Goal: Information Seeking & Learning: Learn about a topic

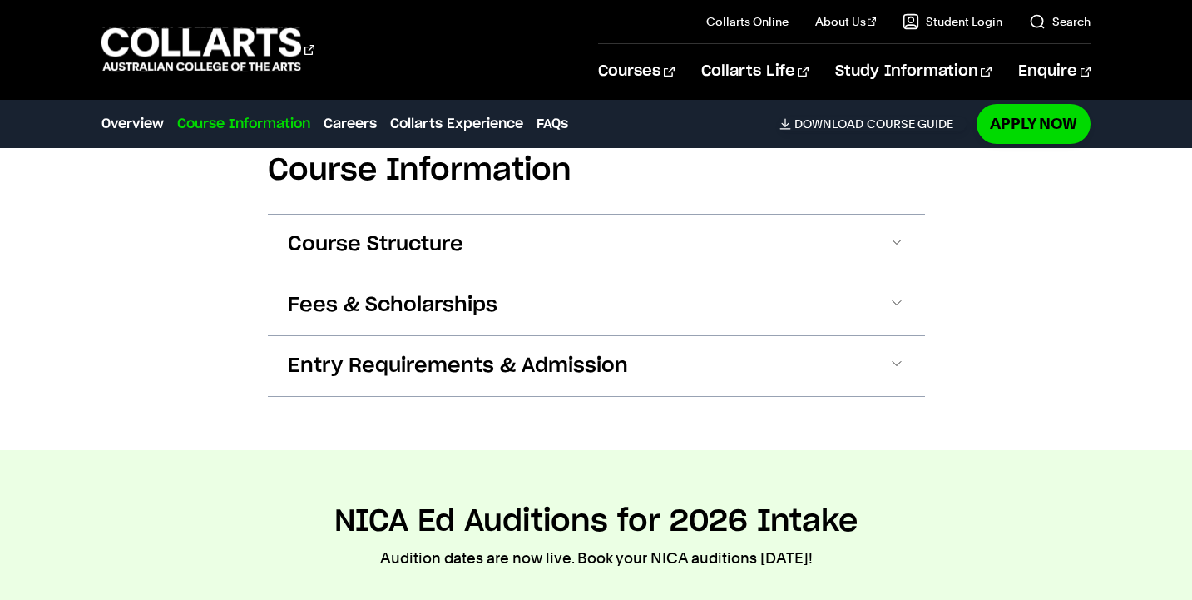
scroll to position [1450, 0]
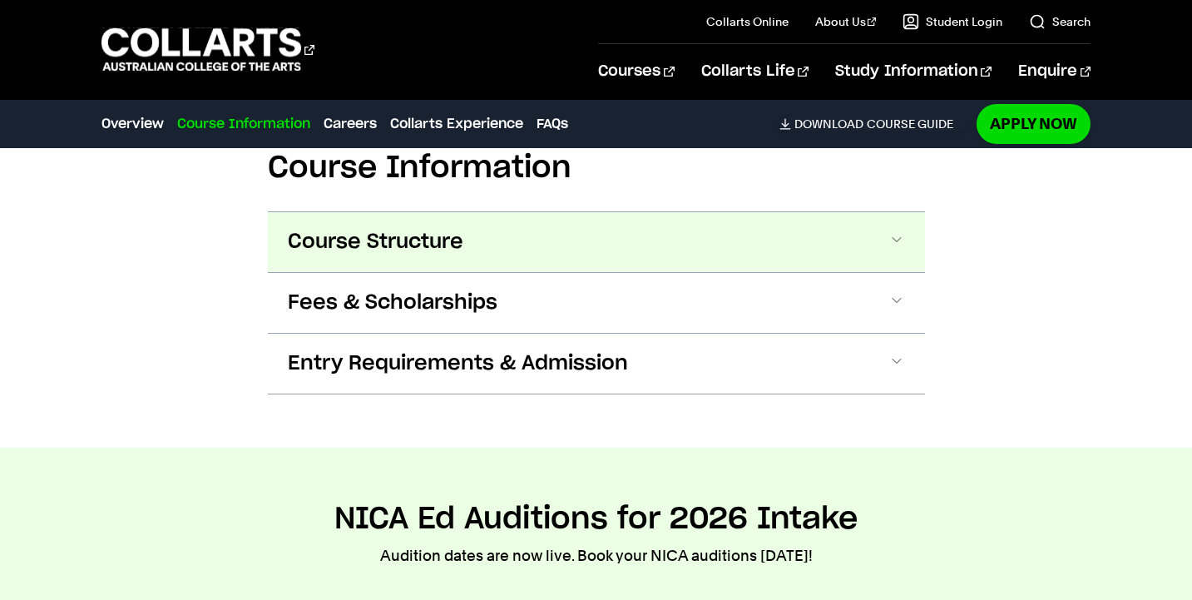
click at [602, 265] on button "Course Structure" at bounding box center [596, 242] width 657 height 60
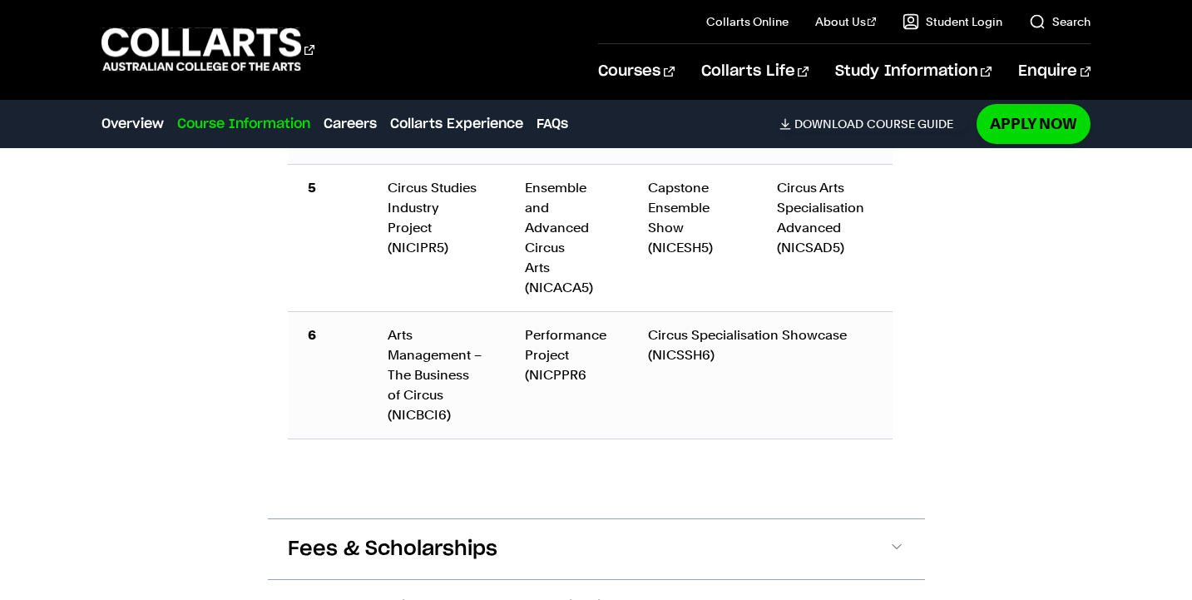
scroll to position [2454, 0]
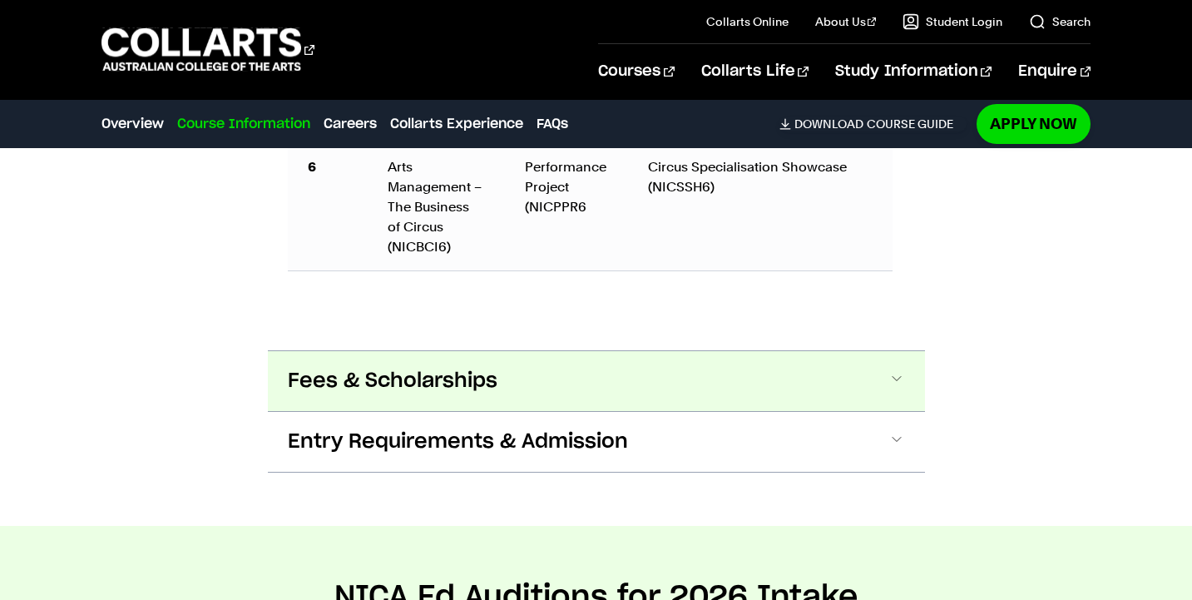
click at [624, 381] on button "Fees & Scholarships" at bounding box center [596, 381] width 657 height 60
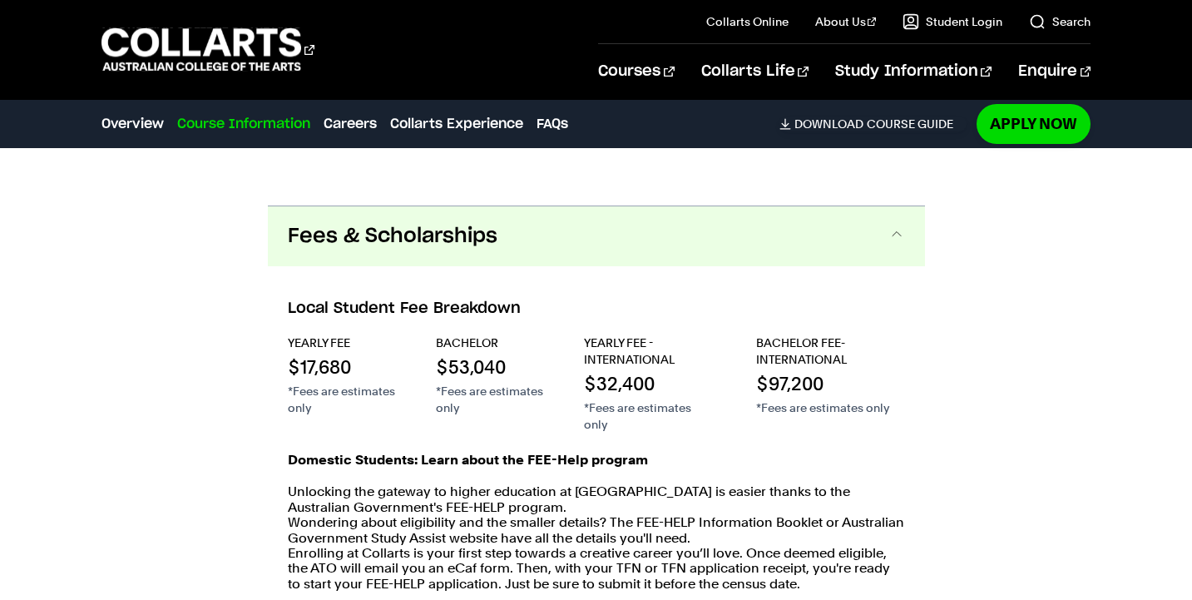
scroll to position [2753, 1]
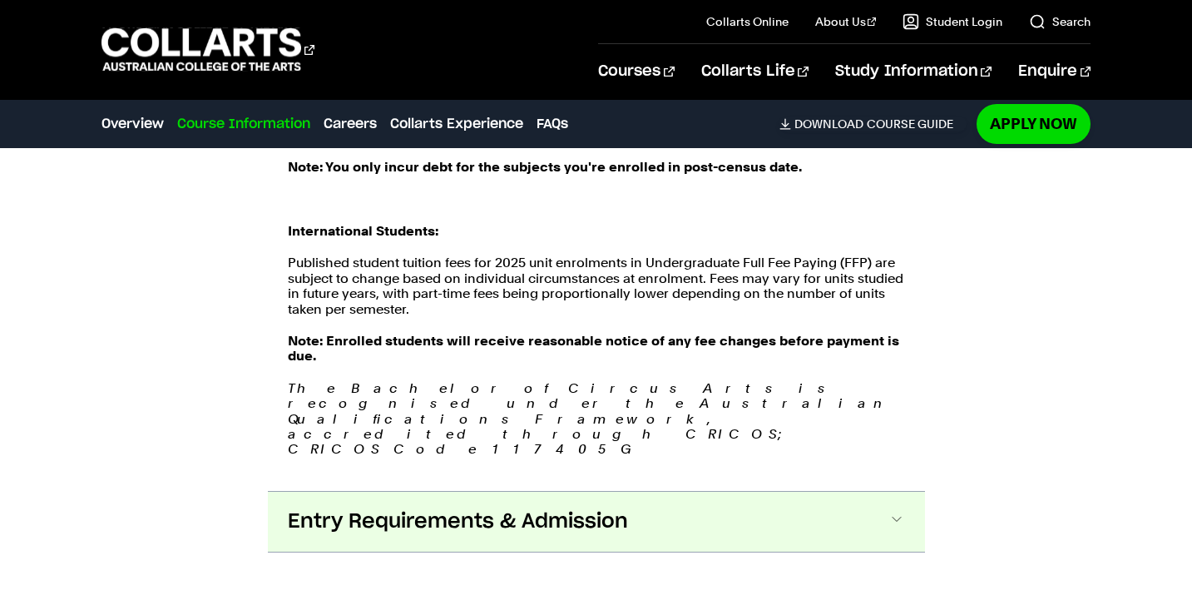
click at [691, 492] on button "Entry Requirements & Admission" at bounding box center [596, 522] width 657 height 60
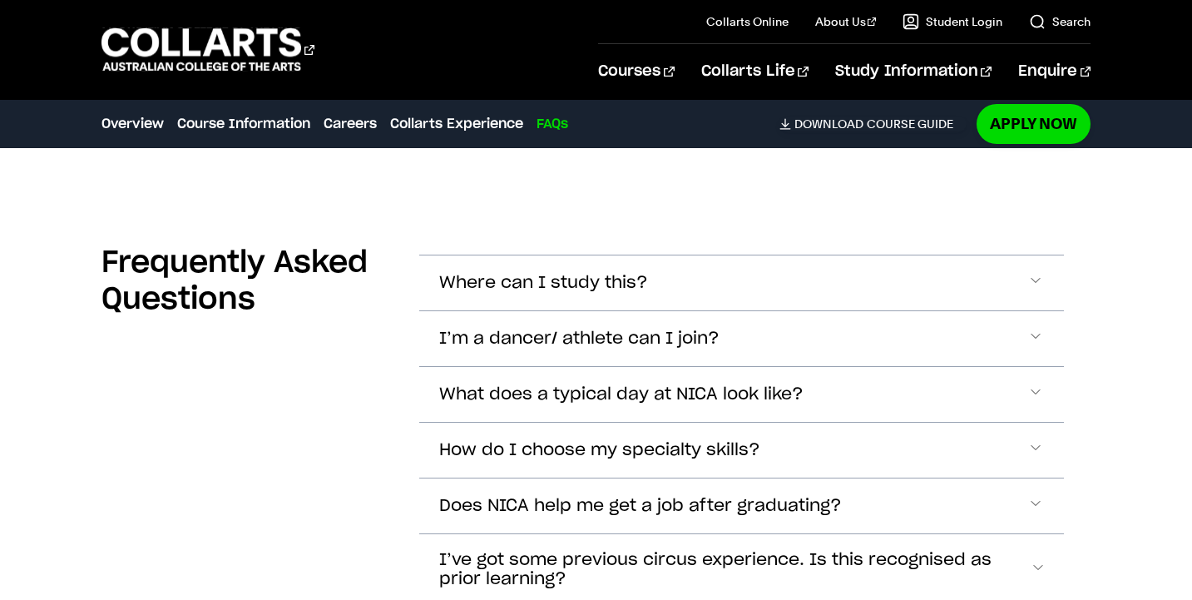
scroll to position [5876, 0]
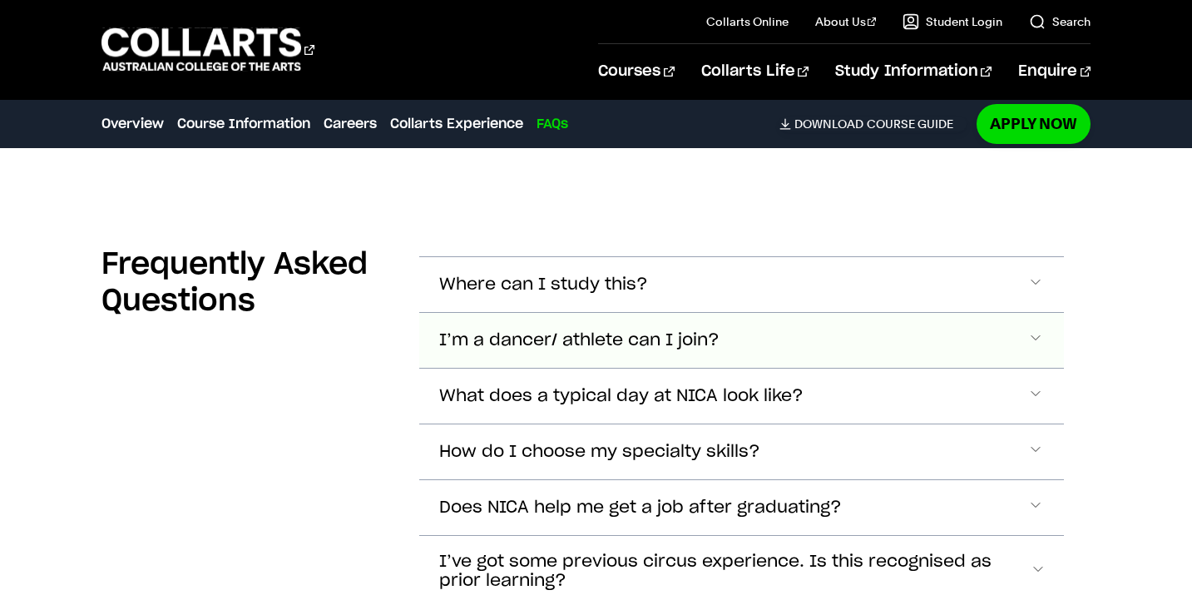
click at [617, 331] on span "I’m a dancer/ athlete can I join?" at bounding box center [579, 340] width 280 height 19
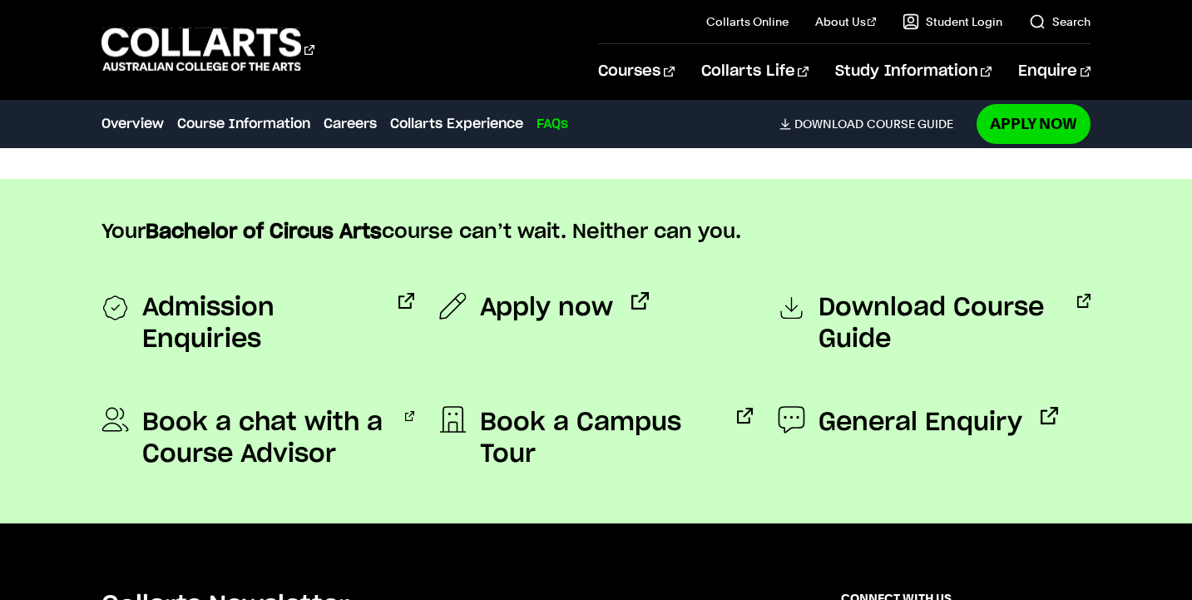
scroll to position [6430, 0]
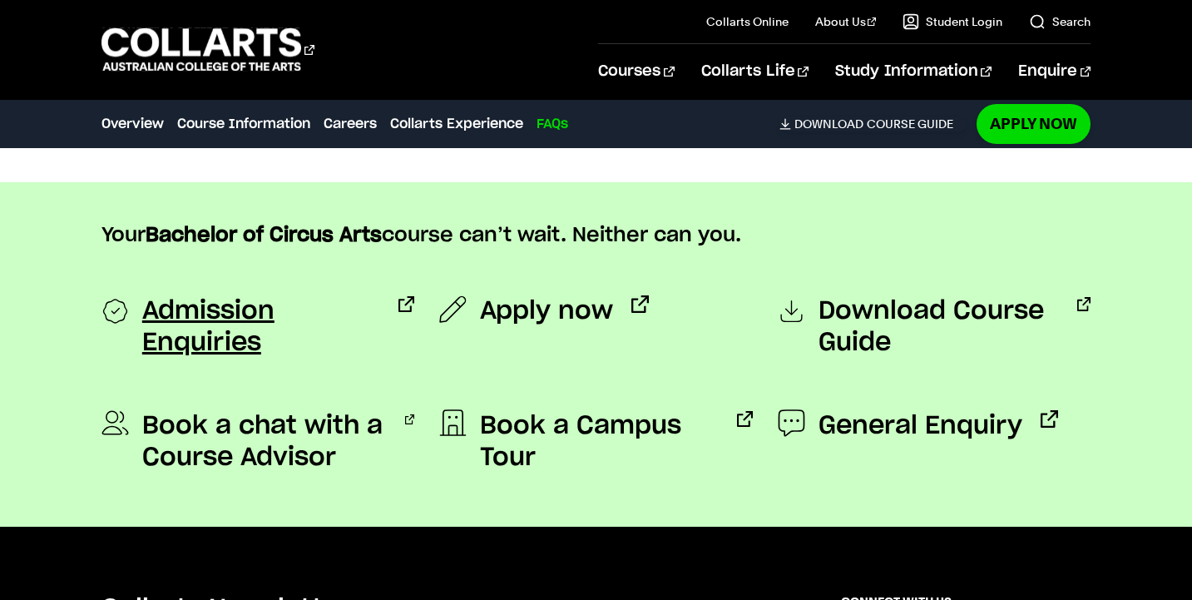
click at [324, 295] on span "Admission Enquiries" at bounding box center [261, 326] width 238 height 63
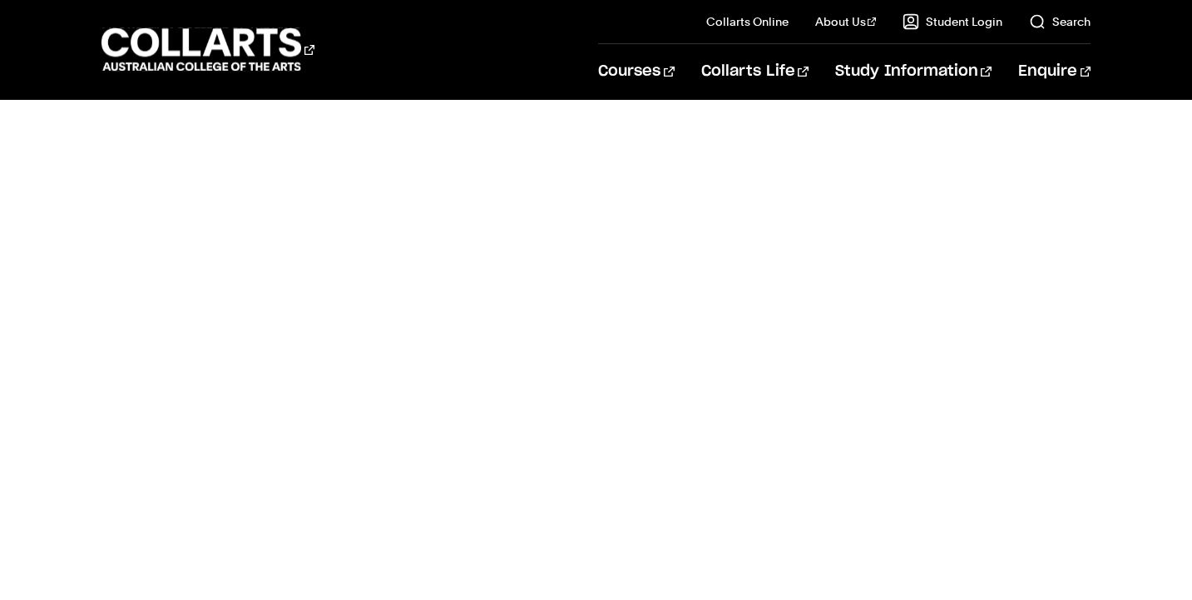
scroll to position [688, 0]
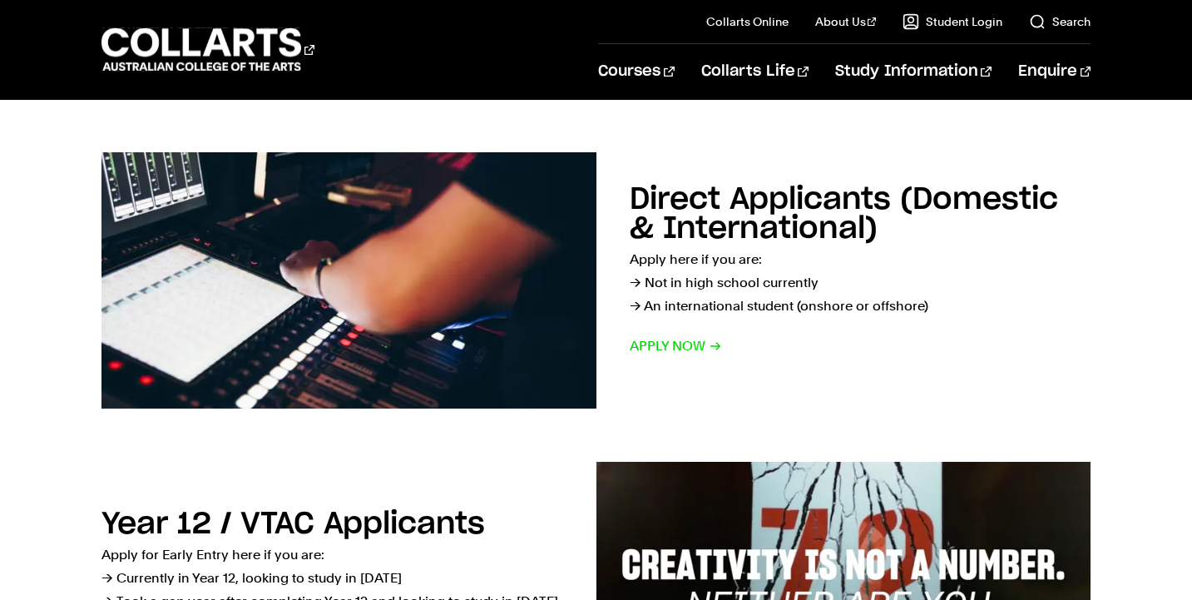
scroll to position [235, 0]
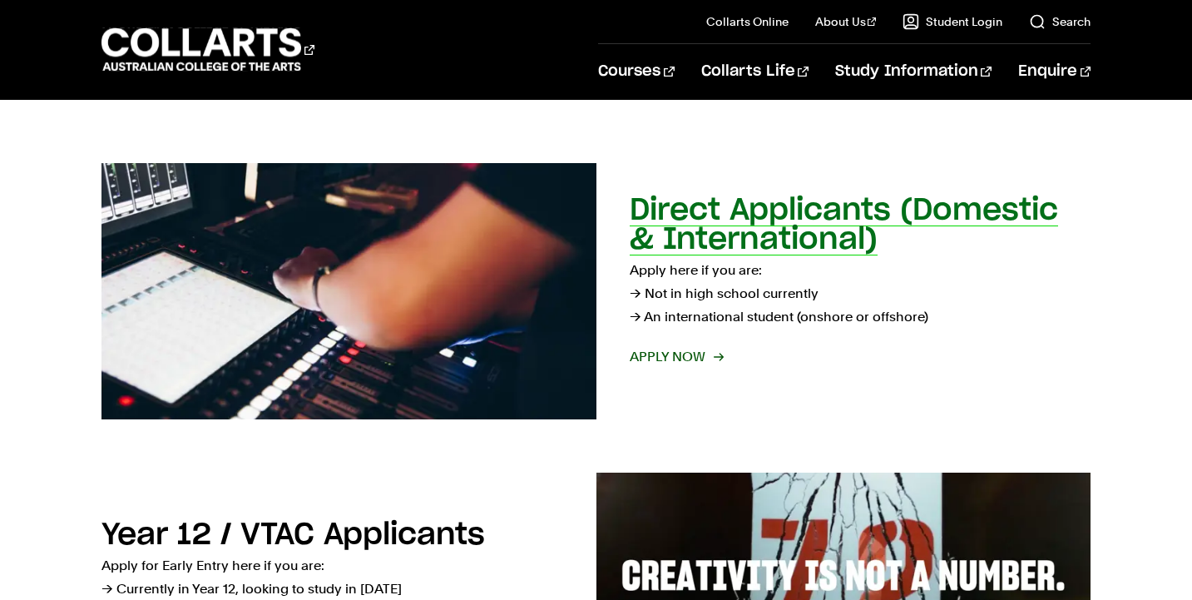
click at [687, 353] on span "Apply now" at bounding box center [676, 356] width 92 height 23
